Goal: Navigation & Orientation: Find specific page/section

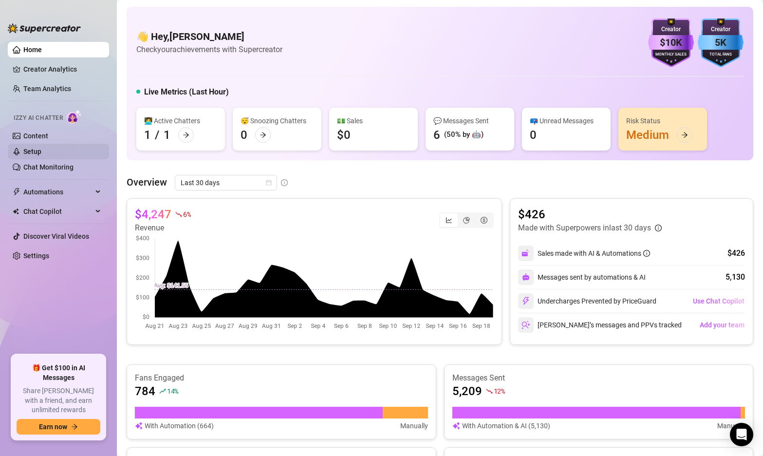
click at [38, 149] on link "Setup" at bounding box center [32, 151] width 18 height 8
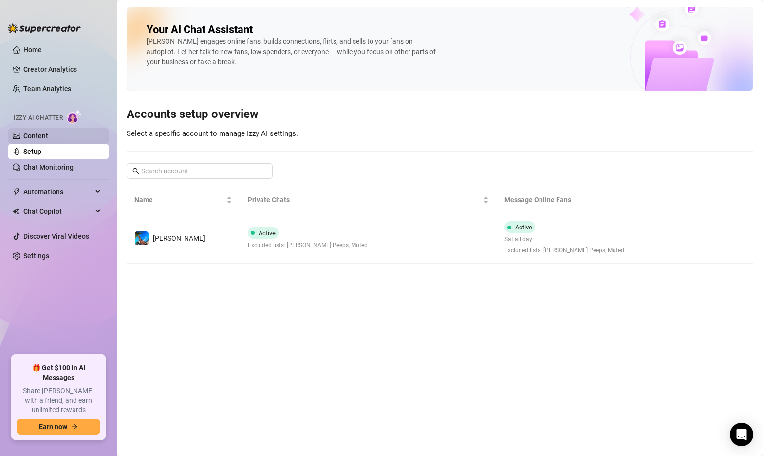
click at [43, 139] on link "Content" at bounding box center [35, 136] width 25 height 8
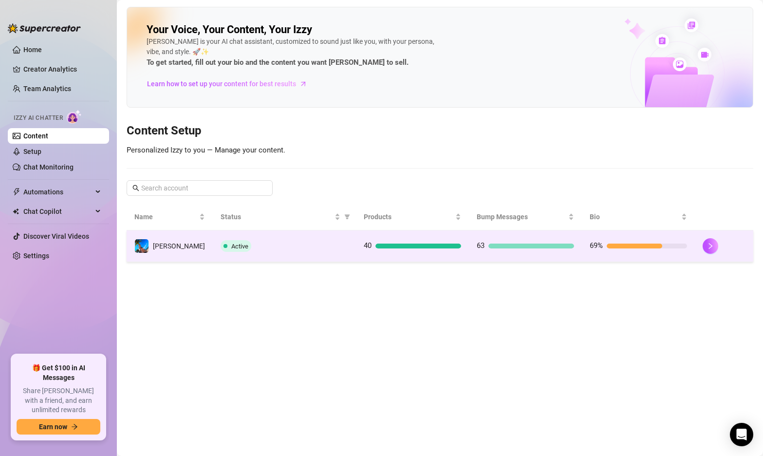
click at [305, 253] on td "Active" at bounding box center [284, 246] width 143 height 32
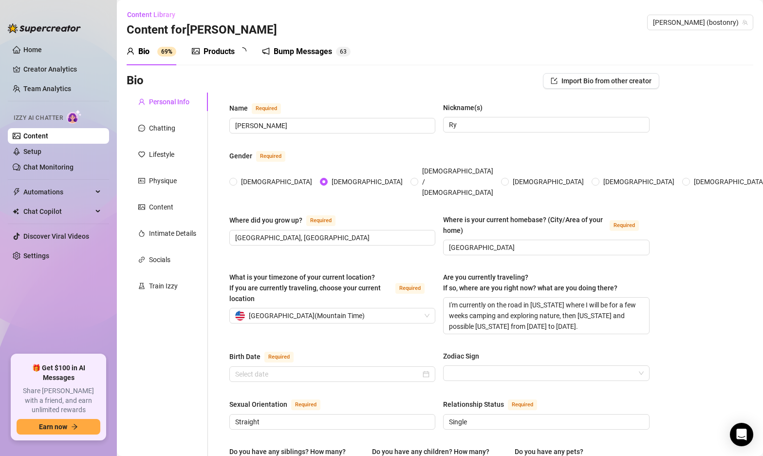
radio input "true"
type input "[DATE]"
click at [164, 130] on div "Chatting" at bounding box center [162, 128] width 26 height 11
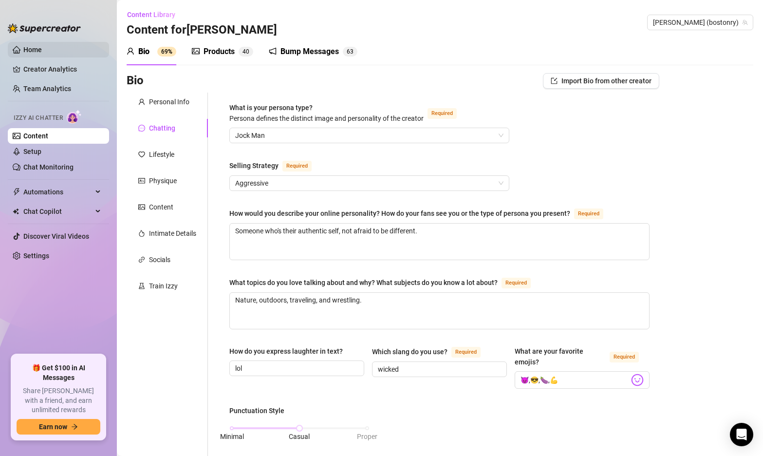
click at [40, 52] on link "Home" at bounding box center [32, 50] width 18 height 8
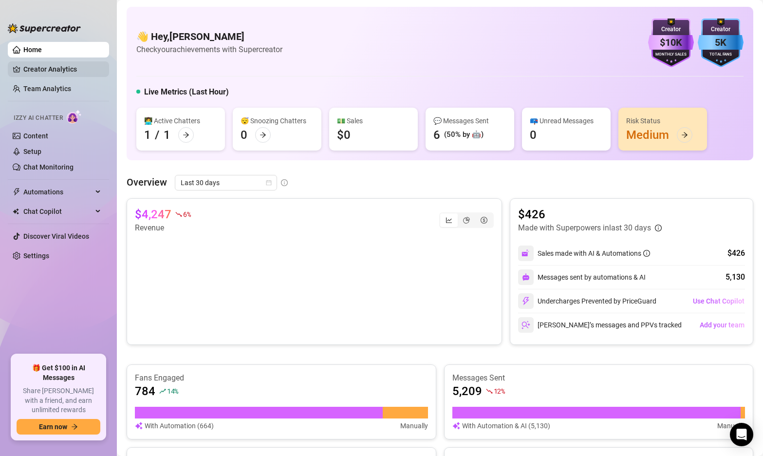
click at [41, 69] on link "Creator Analytics" at bounding box center [62, 69] width 78 height 16
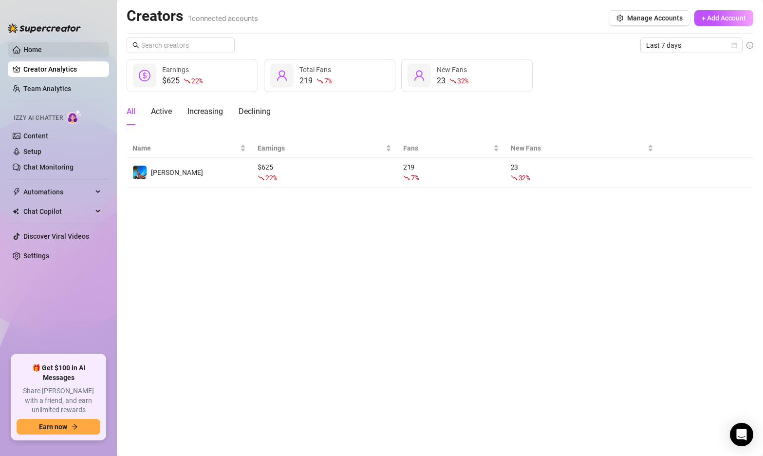
click at [42, 50] on link "Home" at bounding box center [32, 50] width 18 height 8
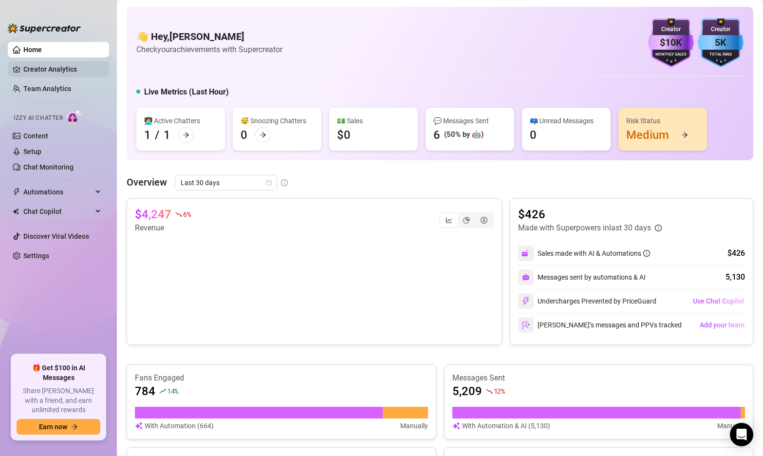
click at [37, 69] on link "Creator Analytics" at bounding box center [62, 69] width 78 height 16
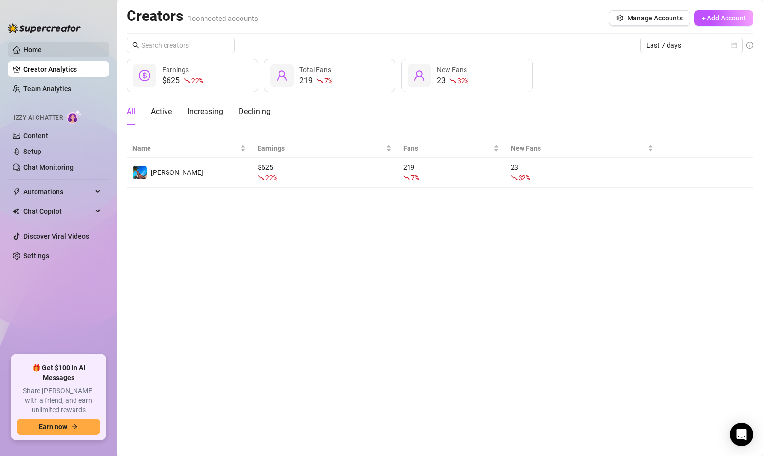
click at [42, 49] on link "Home" at bounding box center [32, 50] width 18 height 8
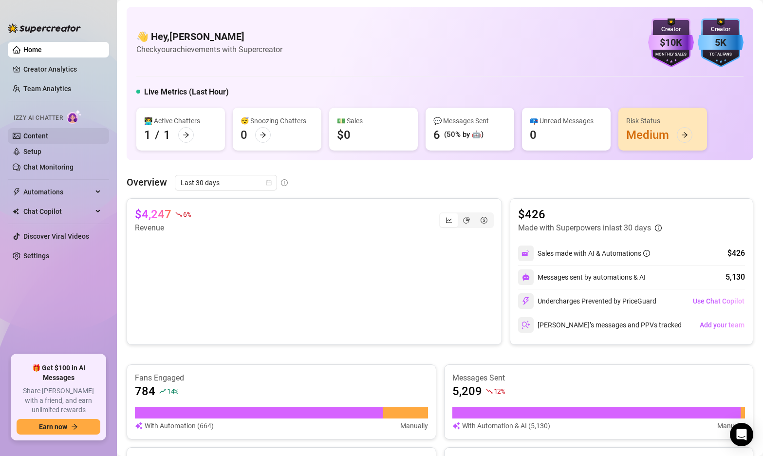
click at [37, 132] on link "Content" at bounding box center [35, 136] width 25 height 8
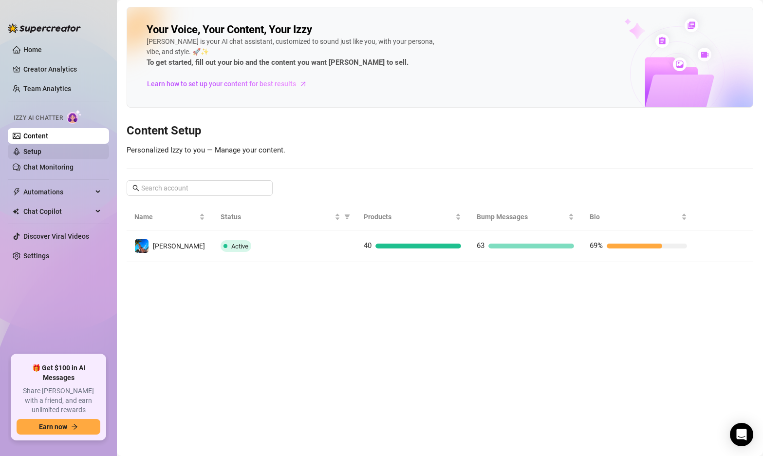
click at [40, 152] on link "Setup" at bounding box center [32, 151] width 18 height 8
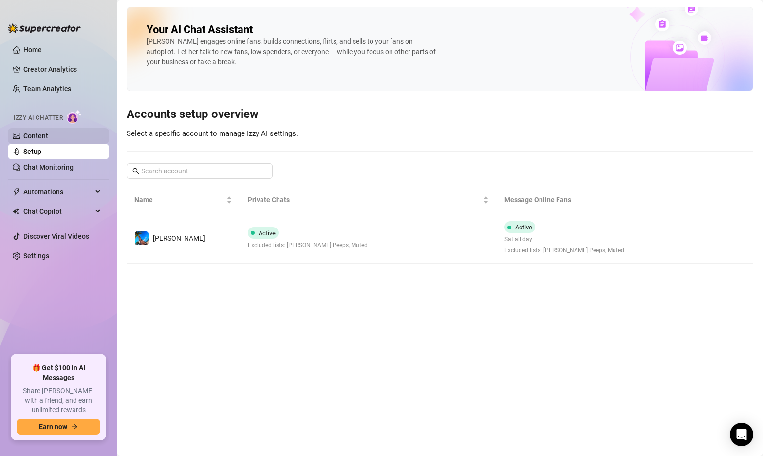
click at [44, 134] on link "Content" at bounding box center [35, 136] width 25 height 8
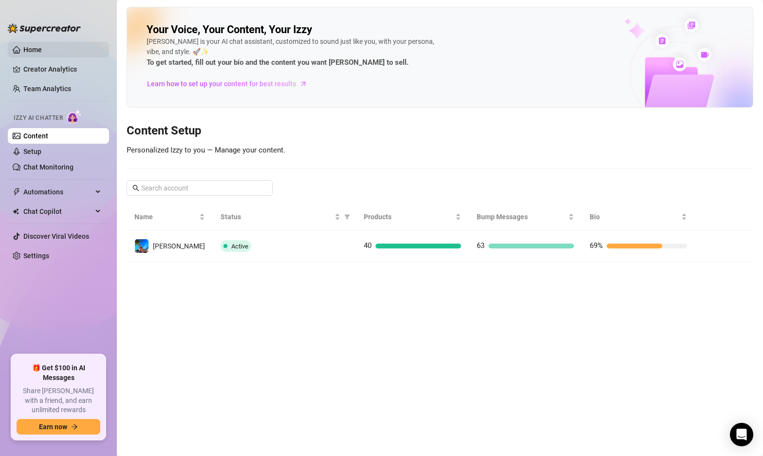
click at [42, 51] on link "Home" at bounding box center [32, 50] width 18 height 8
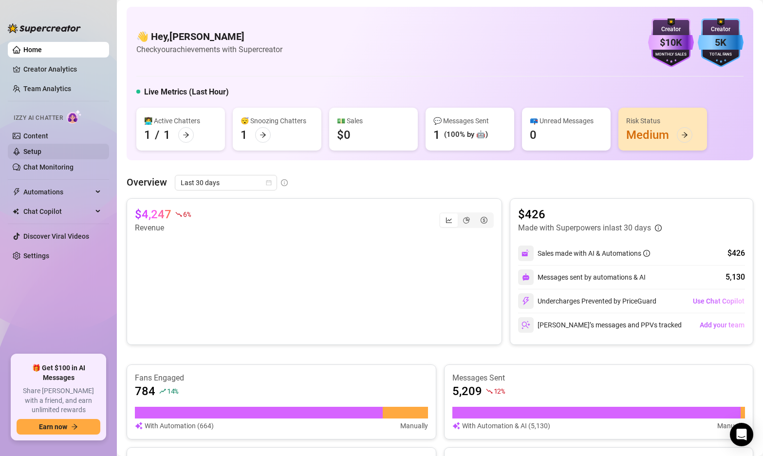
click at [41, 147] on link "Setup" at bounding box center [32, 151] width 18 height 8
